Goal: Contribute content: Add original content to the website for others to see

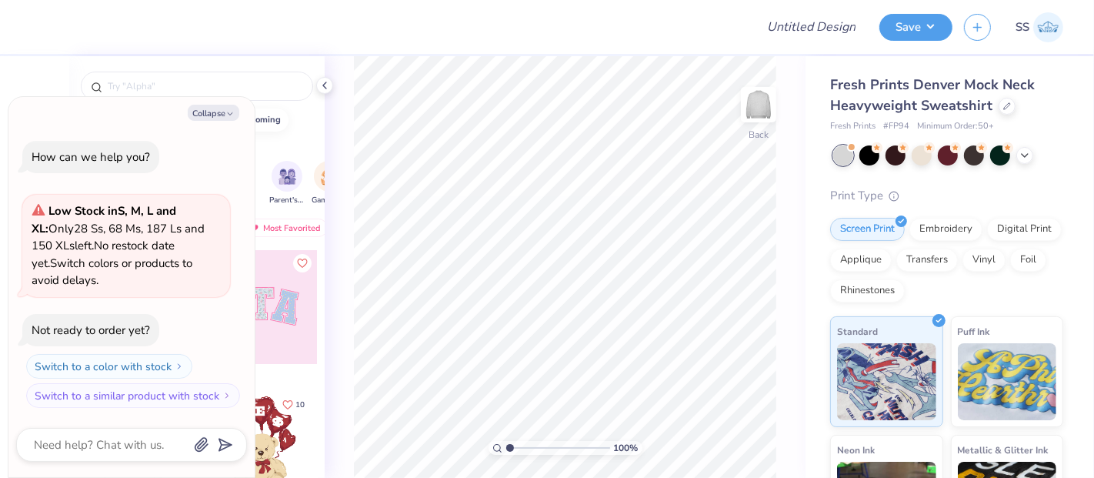
type textarea "x"
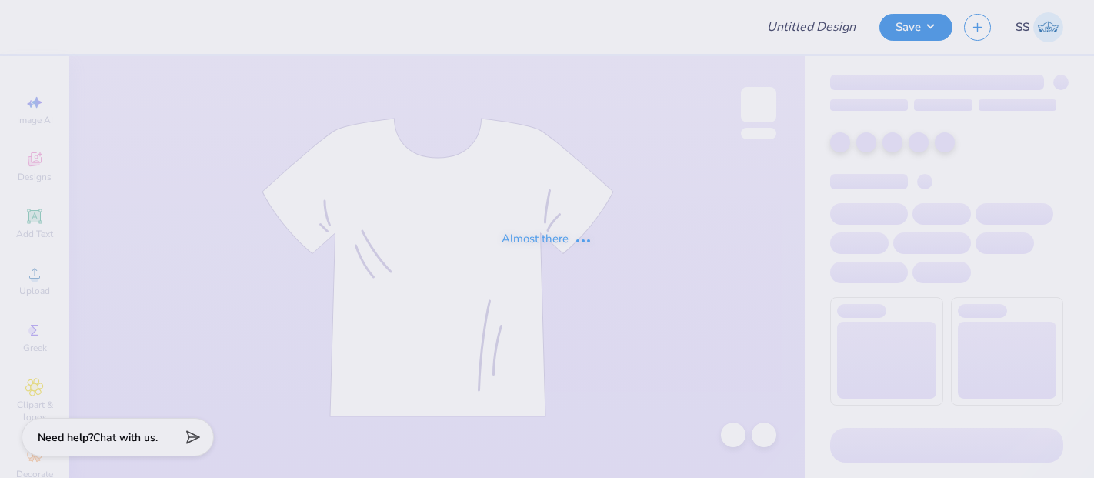
type input "PMSA"
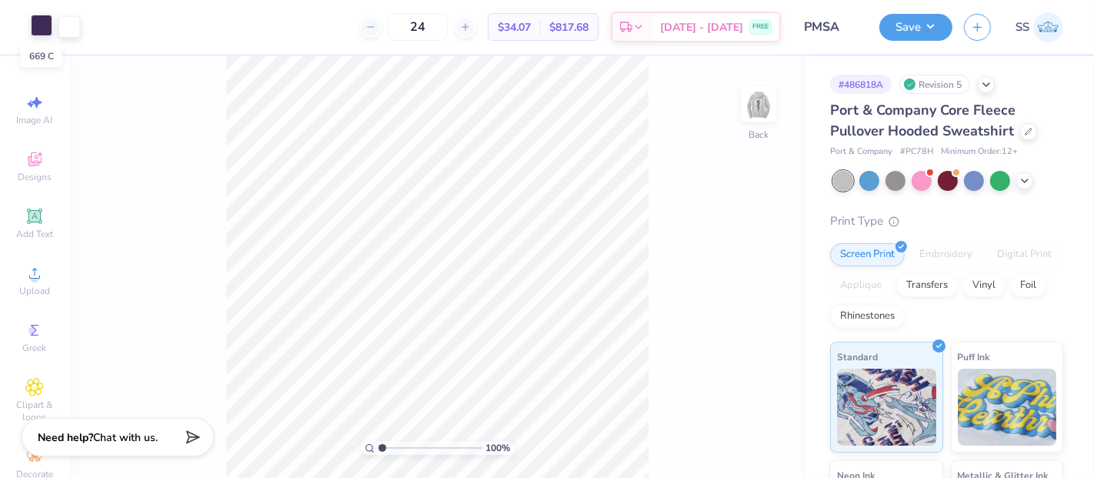
click at [39, 28] on div at bounding box center [42, 26] width 22 height 22
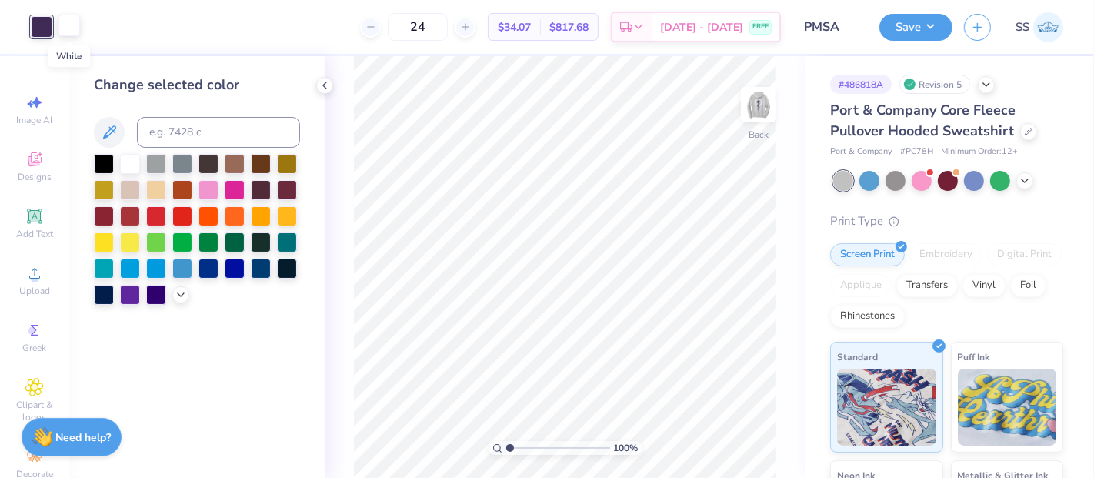
click at [74, 24] on div at bounding box center [69, 26] width 22 height 22
click at [197, 134] on input at bounding box center [218, 132] width 163 height 31
type input "669"
click at [758, 101] on img at bounding box center [759, 105] width 62 height 62
click at [72, 29] on div at bounding box center [69, 26] width 22 height 22
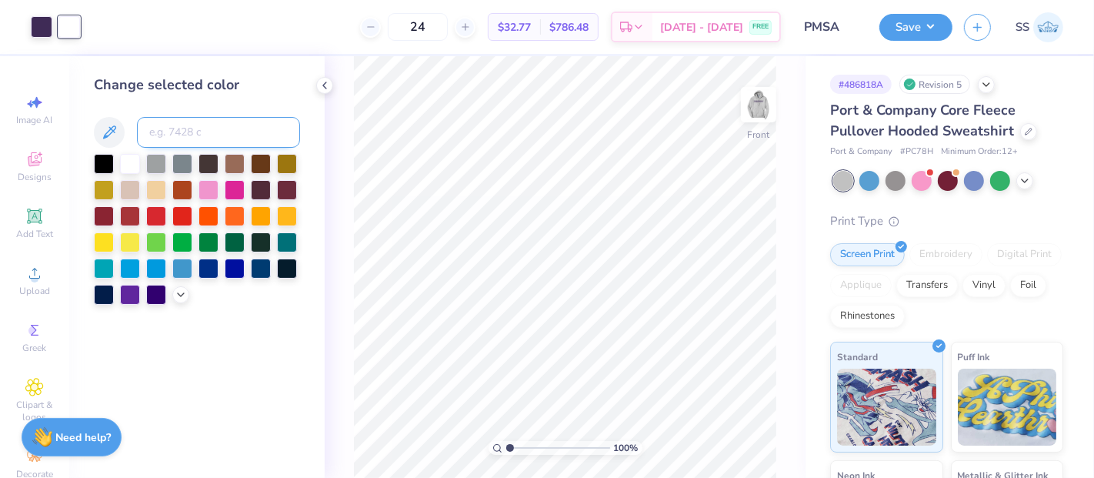
click at [188, 140] on input at bounding box center [218, 132] width 163 height 31
type input "669"
click at [915, 34] on button "Save" at bounding box center [915, 25] width 73 height 27
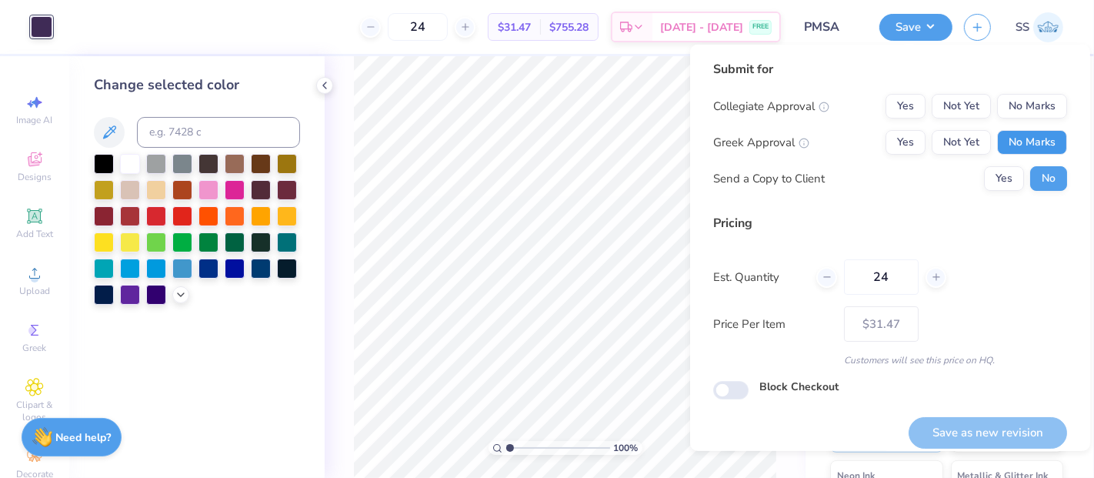
click at [1034, 149] on button "No Marks" at bounding box center [1032, 142] width 70 height 25
click at [938, 102] on button "Not Yet" at bounding box center [961, 106] width 59 height 25
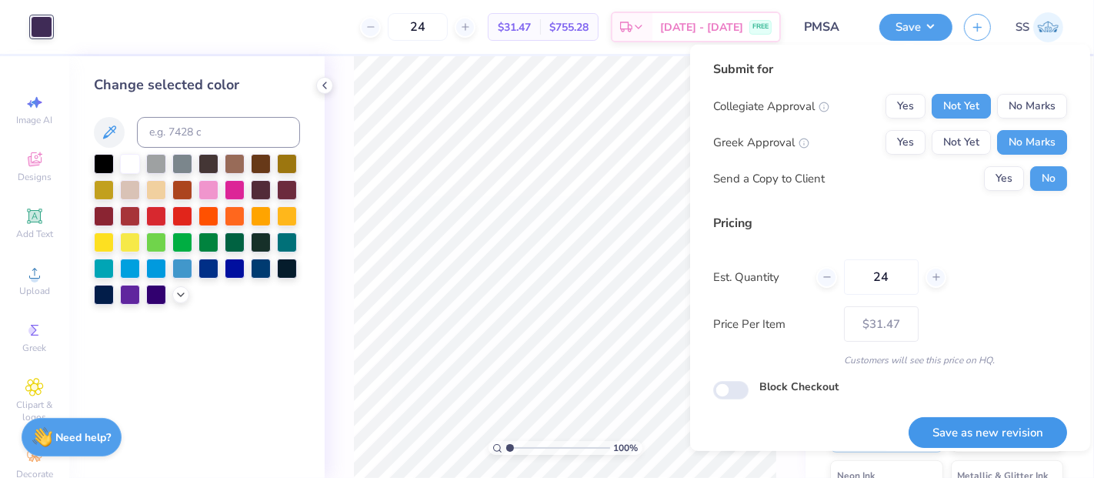
click at [967, 419] on button "Save as new revision" at bounding box center [987, 433] width 158 height 32
type input "$31.47"
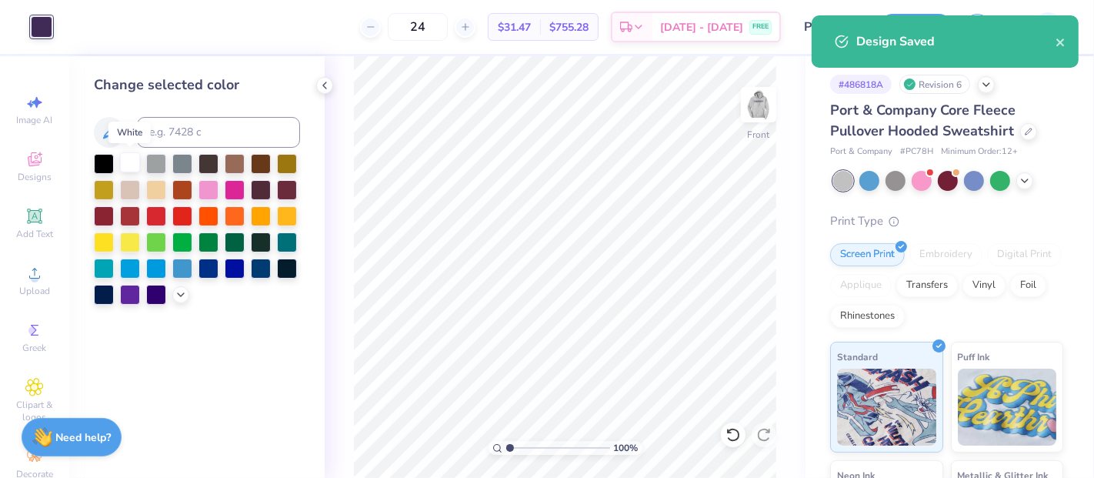
click at [125, 163] on div at bounding box center [130, 162] width 20 height 20
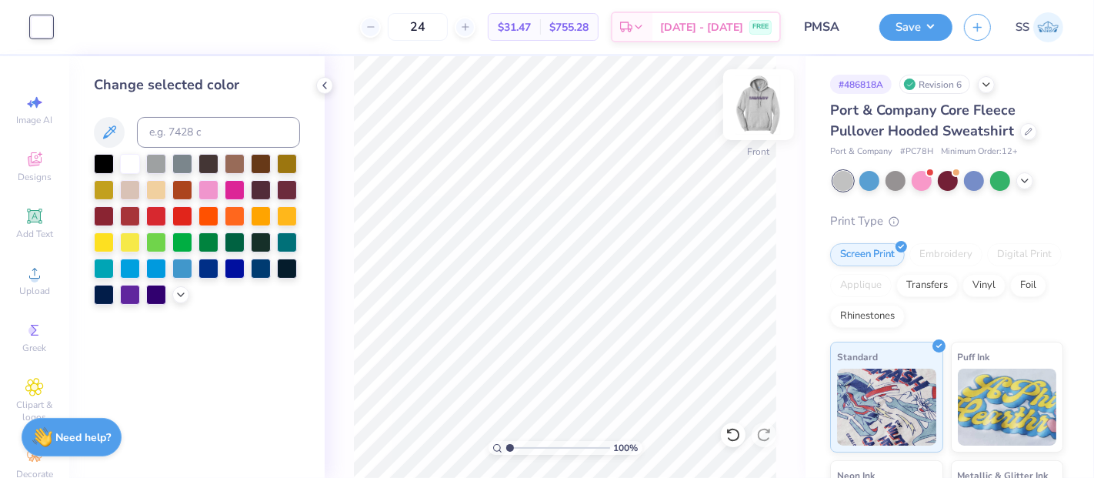
click at [765, 111] on img at bounding box center [759, 105] width 62 height 62
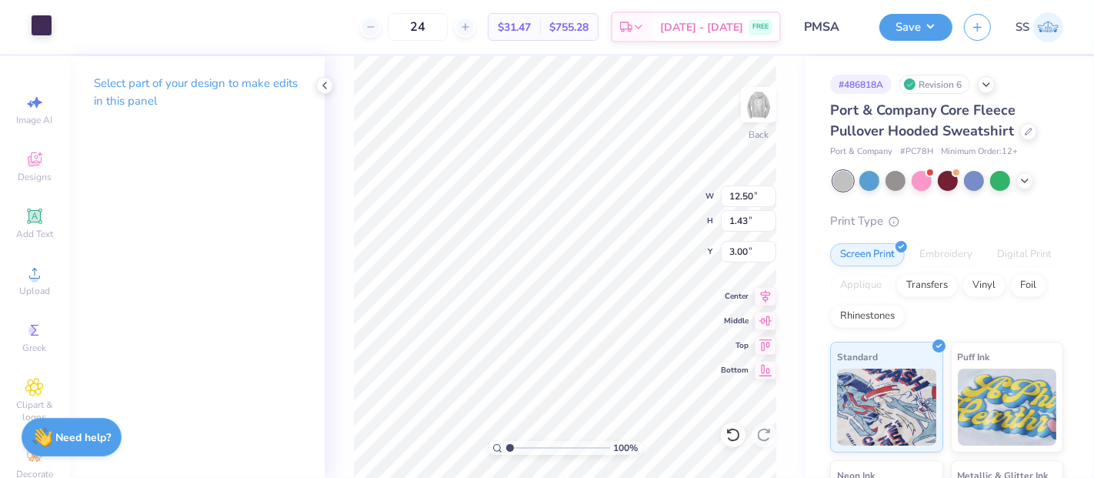
click at [35, 23] on div at bounding box center [42, 26] width 22 height 22
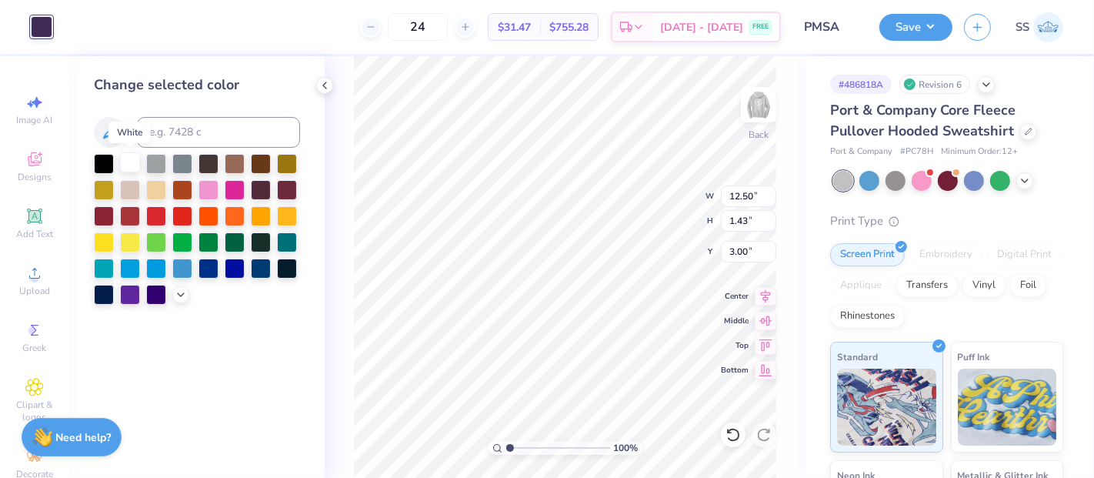
click at [128, 163] on div at bounding box center [130, 162] width 20 height 20
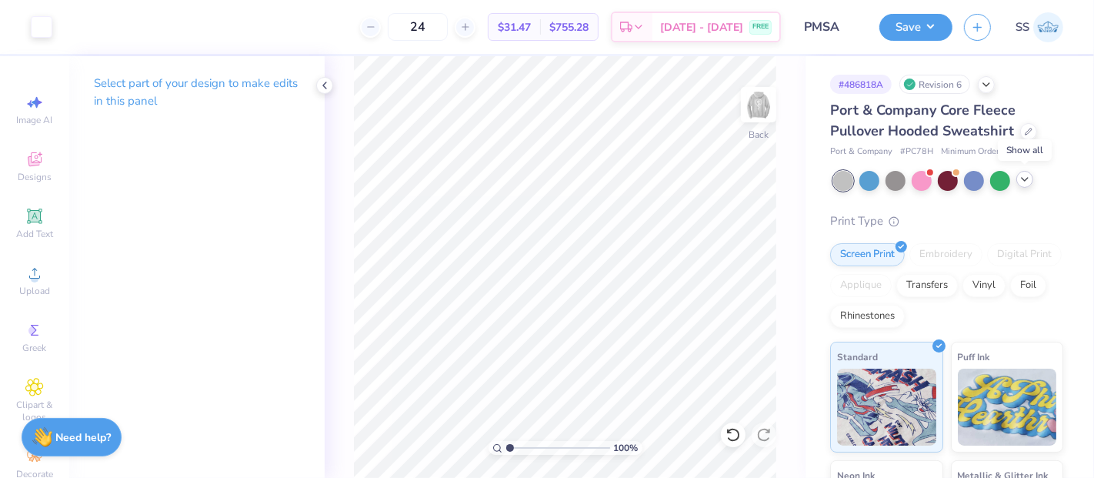
click at [1031, 182] on icon at bounding box center [1024, 179] width 12 height 12
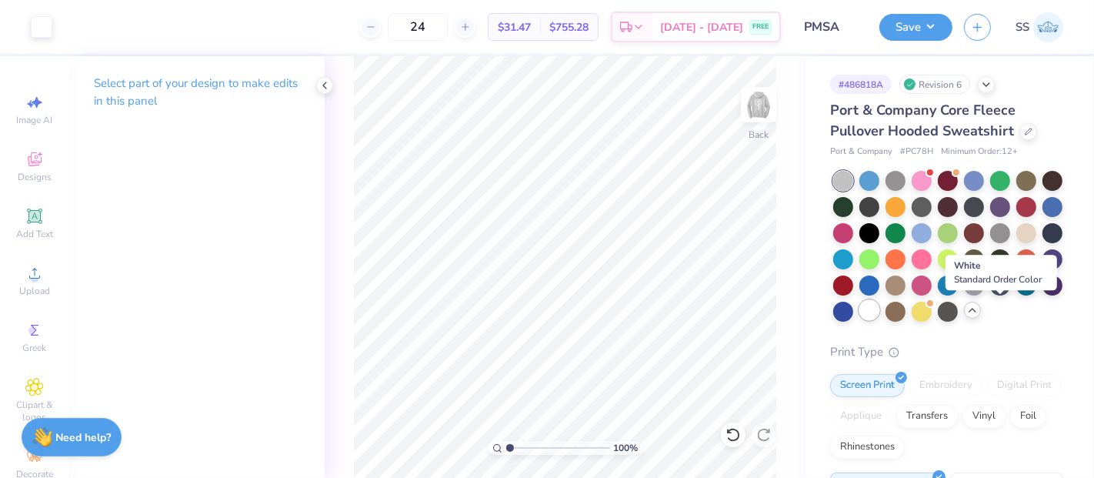
click at [879, 308] on div at bounding box center [869, 310] width 20 height 20
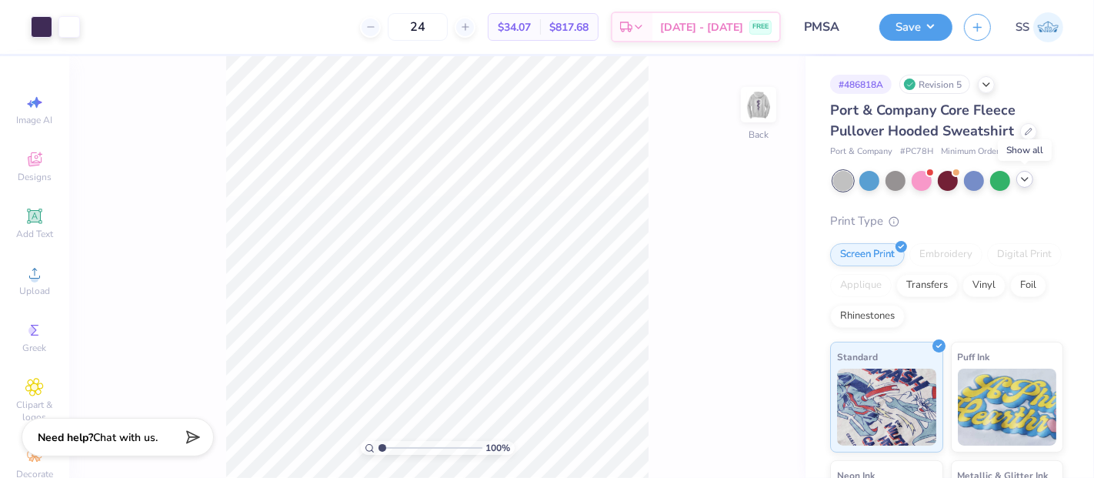
click at [1023, 178] on icon at bounding box center [1024, 179] width 12 height 12
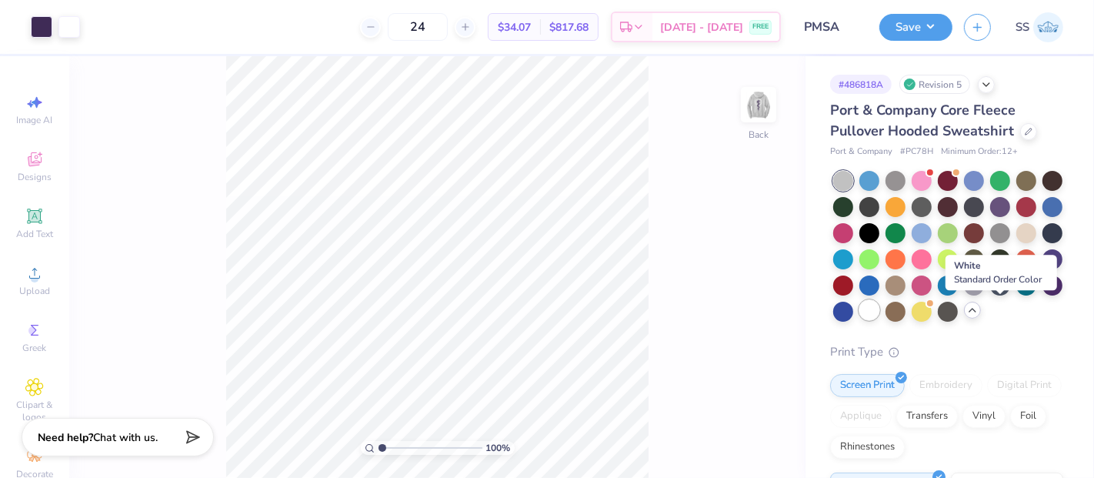
click at [879, 310] on div at bounding box center [869, 310] width 20 height 20
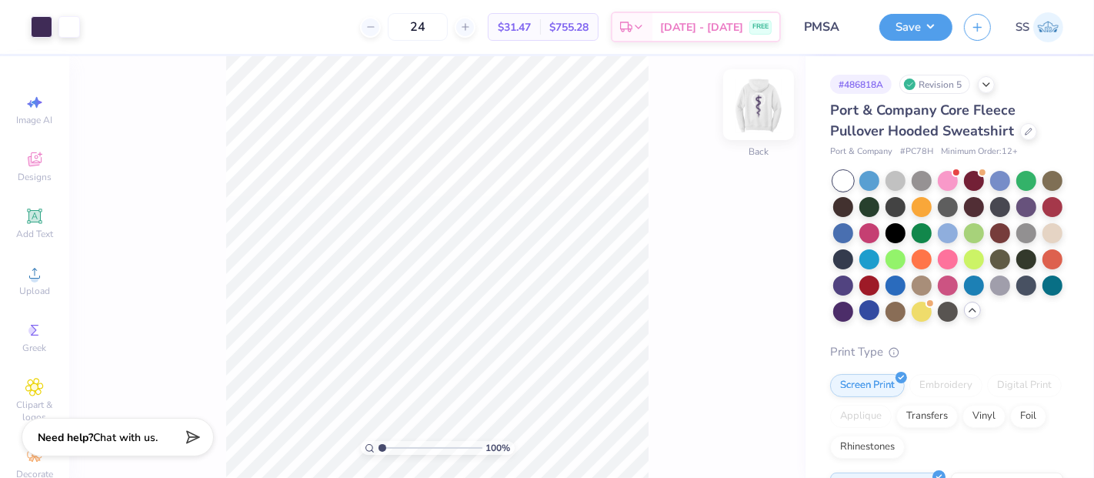
click at [767, 95] on img at bounding box center [759, 105] width 62 height 62
click at [762, 113] on img at bounding box center [759, 105] width 62 height 62
click at [70, 27] on div at bounding box center [69, 26] width 22 height 22
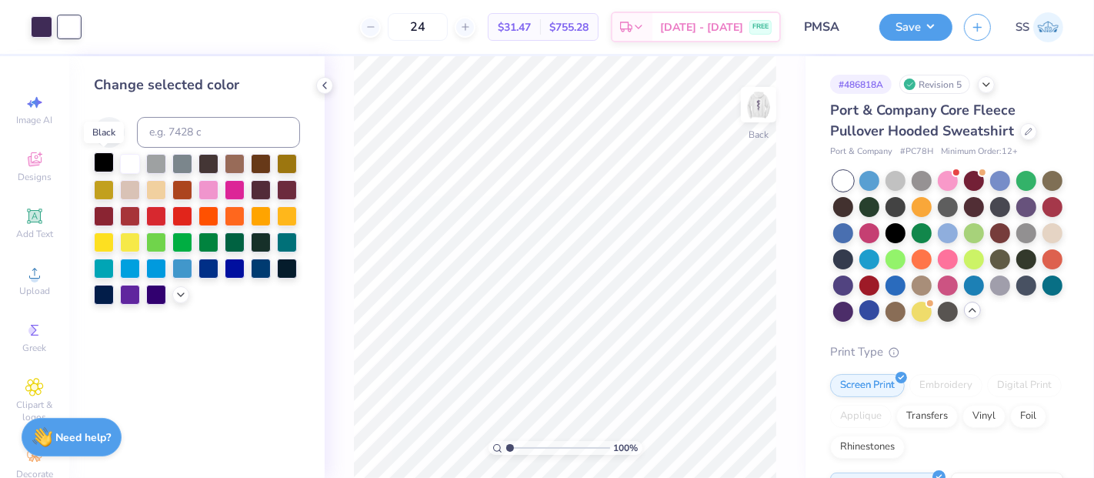
click at [104, 159] on div at bounding box center [104, 162] width 20 height 20
click at [767, 108] on img at bounding box center [759, 105] width 62 height 62
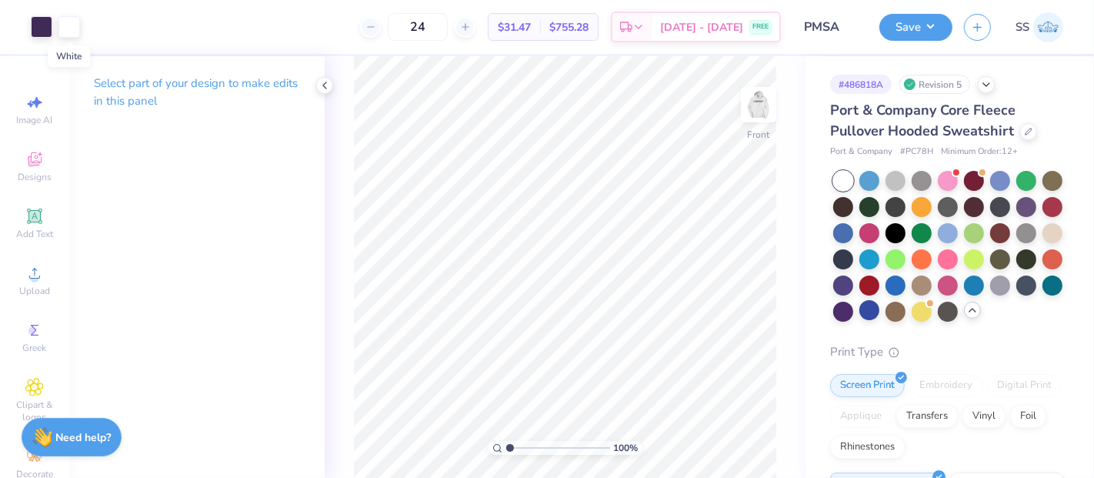
click at [75, 32] on div at bounding box center [69, 27] width 22 height 22
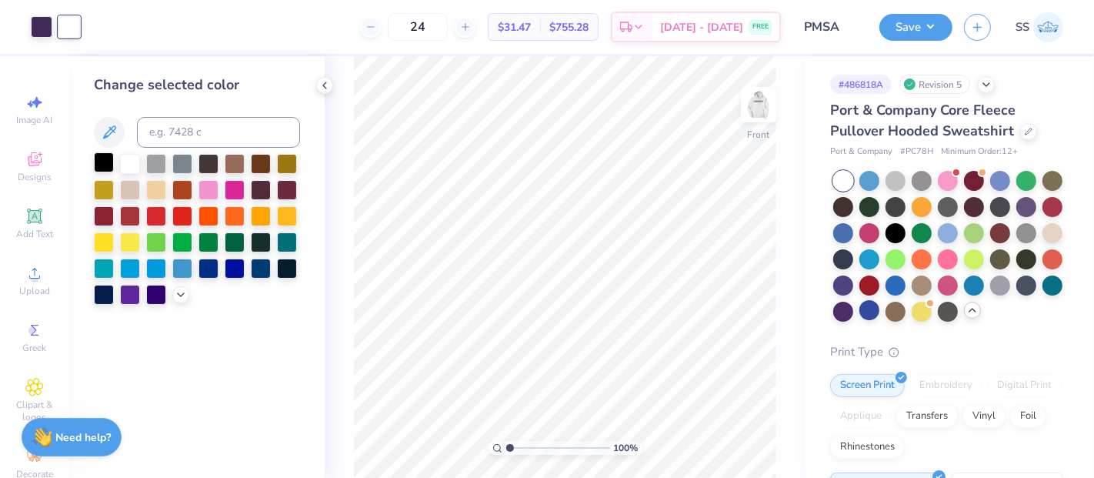
click at [108, 159] on div at bounding box center [104, 162] width 20 height 20
click at [908, 29] on button "Save" at bounding box center [915, 25] width 73 height 27
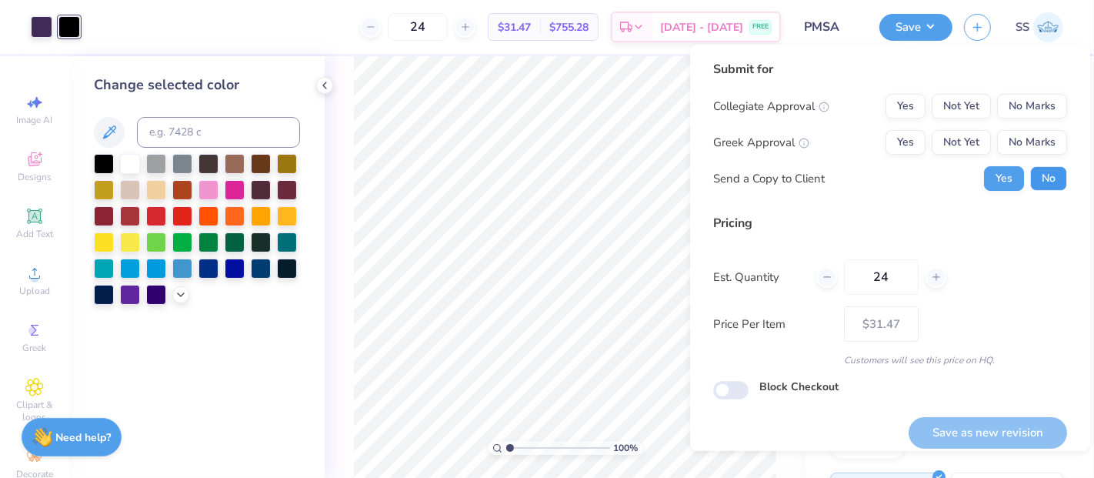
click at [1045, 169] on button "No" at bounding box center [1048, 178] width 37 height 25
click at [1039, 145] on button "No Marks" at bounding box center [1032, 142] width 70 height 25
click at [948, 101] on button "Not Yet" at bounding box center [961, 106] width 59 height 25
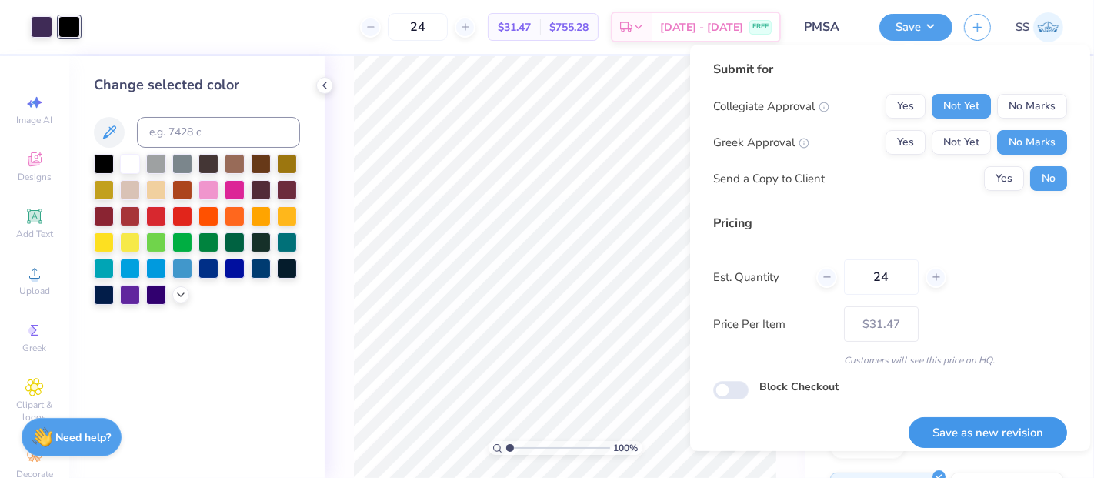
click at [982, 425] on button "Save as new revision" at bounding box center [987, 433] width 158 height 32
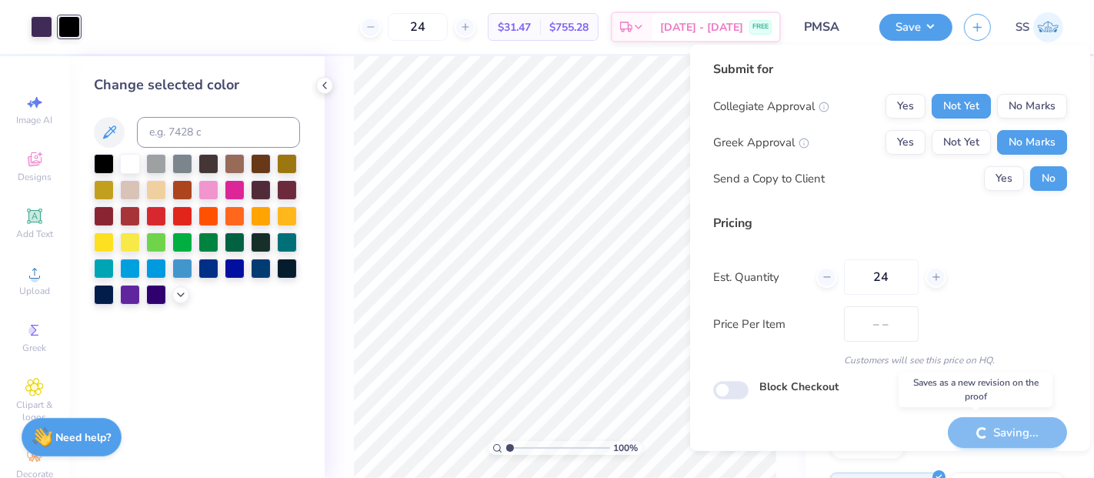
type input "$31.47"
